Goal: Information Seeking & Learning: Learn about a topic

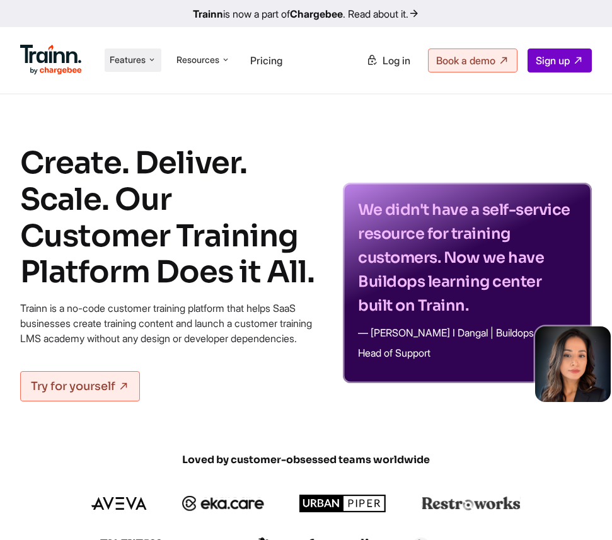
click at [122, 67] on li "Features Product Videos Create product & how-to videos in multiple languages. G…" at bounding box center [133, 60] width 57 height 23
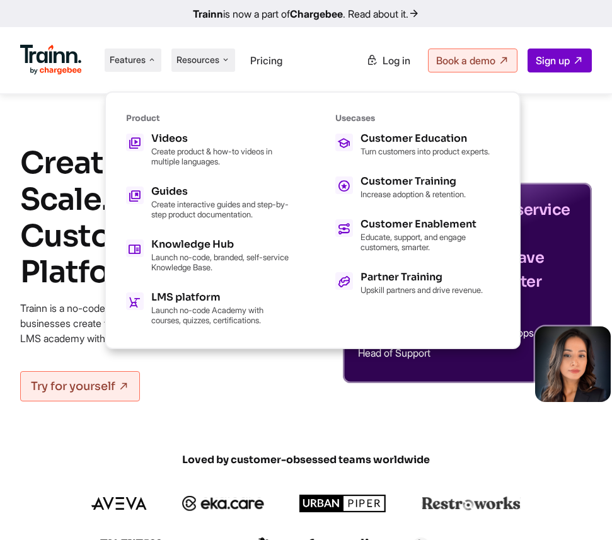
click at [213, 62] on span "Resources" at bounding box center [197, 60] width 43 height 13
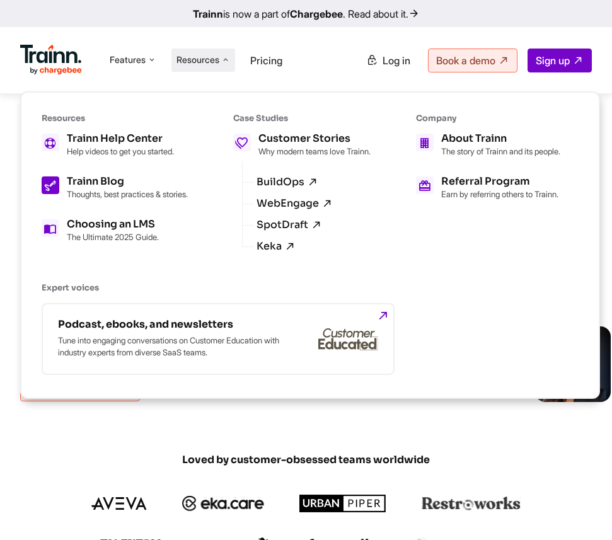
click at [88, 196] on p "Thoughts, best practices & stories." at bounding box center [127, 194] width 121 height 10
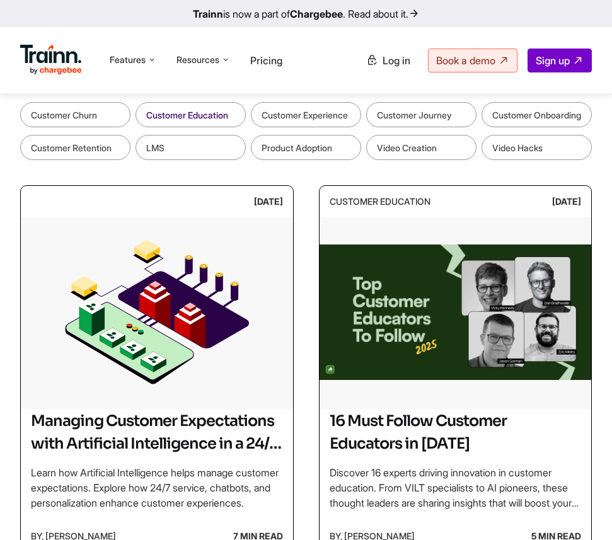
scroll to position [181, 0]
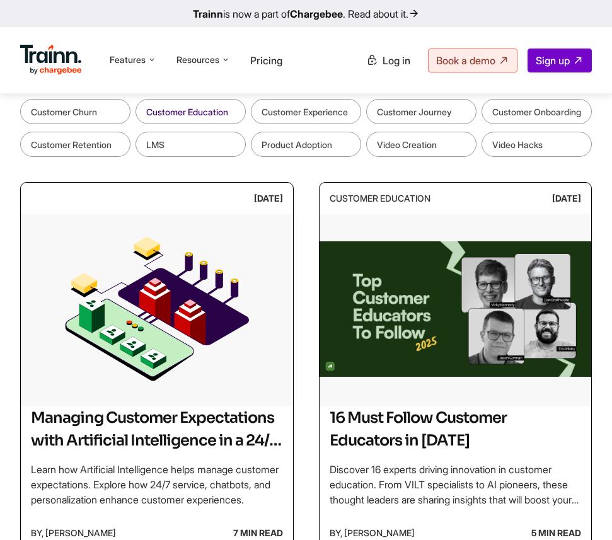
click at [168, 296] on img at bounding box center [157, 308] width 272 height 189
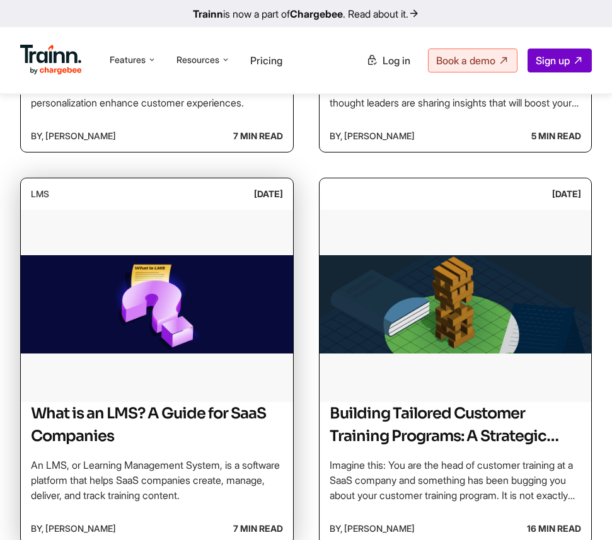
scroll to position [583, 0]
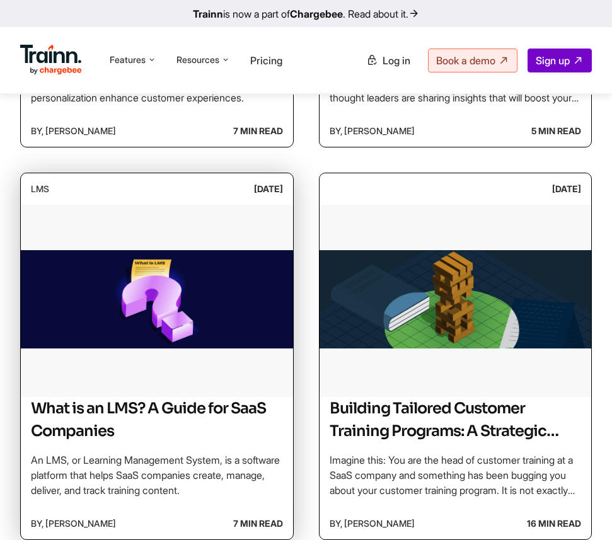
click at [207, 421] on h2 "What is an LMS? A Guide for SaaS Companies" at bounding box center [157, 419] width 252 height 45
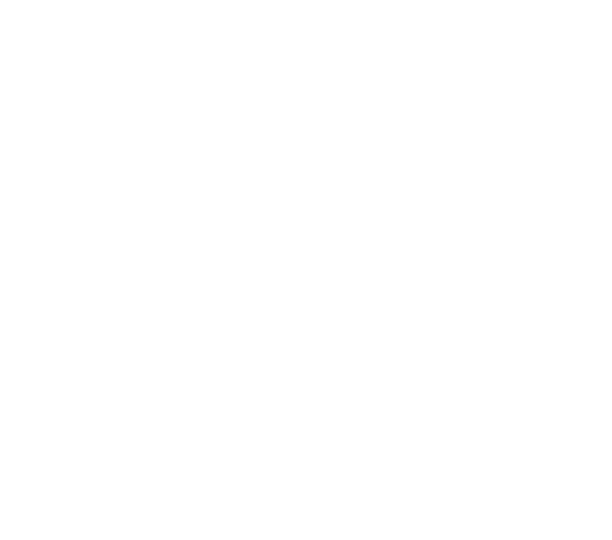
click at [228, 354] on img at bounding box center [157, 299] width 272 height 189
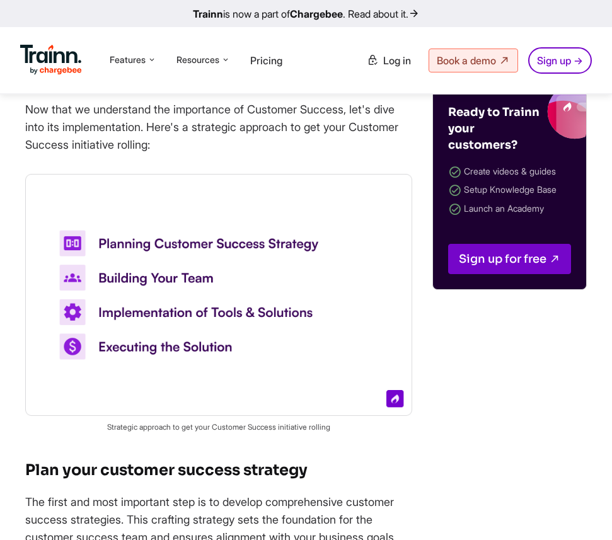
scroll to position [2824, 0]
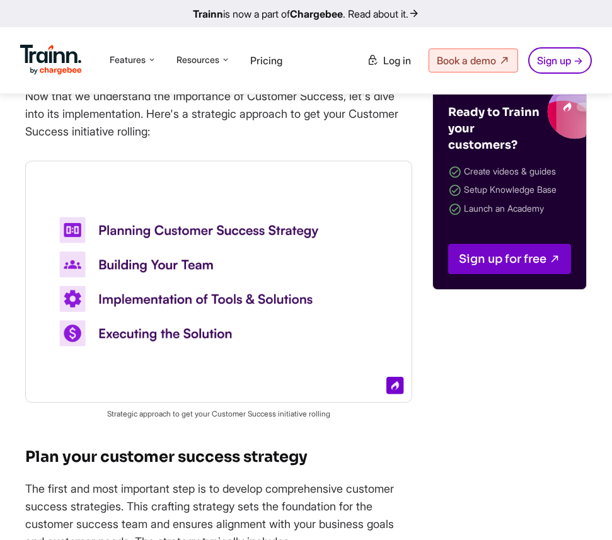
click at [271, 301] on img at bounding box center [218, 282] width 387 height 242
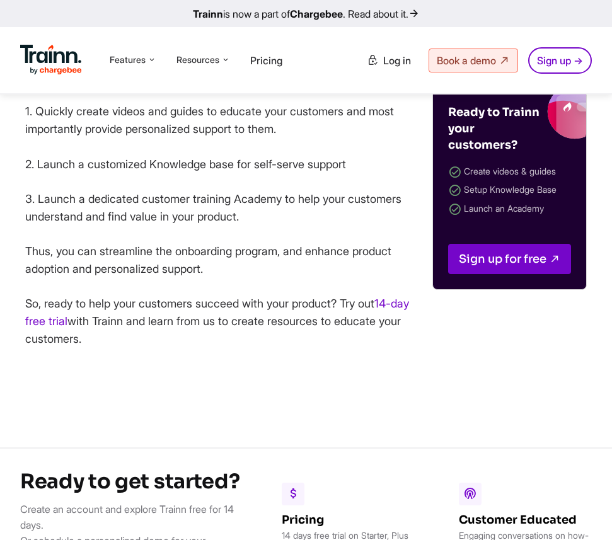
scroll to position [10141, 0]
